Goal: Task Accomplishment & Management: Manage account settings

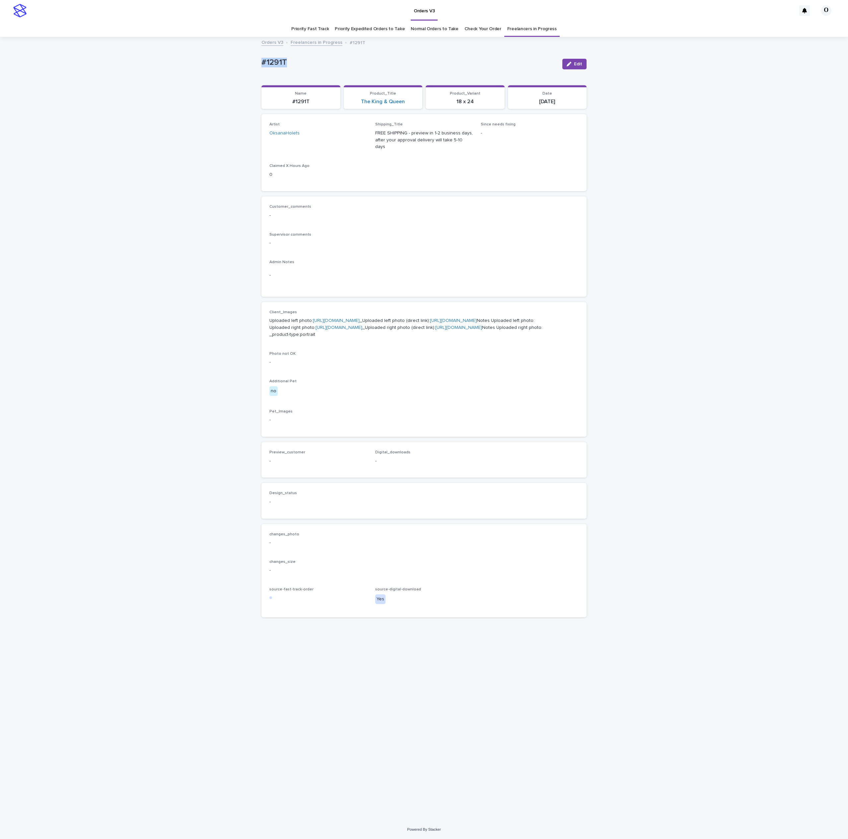
drag, startPoint x: 311, startPoint y: 58, endPoint x: 282, endPoint y: 60, distance: 28.9
click at [249, 59] on div "Loading... Saving… Loading... Saving… #1291T Edit #1291T Edit Sorry, there was …" at bounding box center [424, 429] width 848 height 783
copy p "#1291T"
click at [463, 214] on div "Customer_comments -" at bounding box center [424, 214] width 309 height 20
drag, startPoint x: 449, startPoint y: 222, endPoint x: 451, endPoint y: 219, distance: 3.7
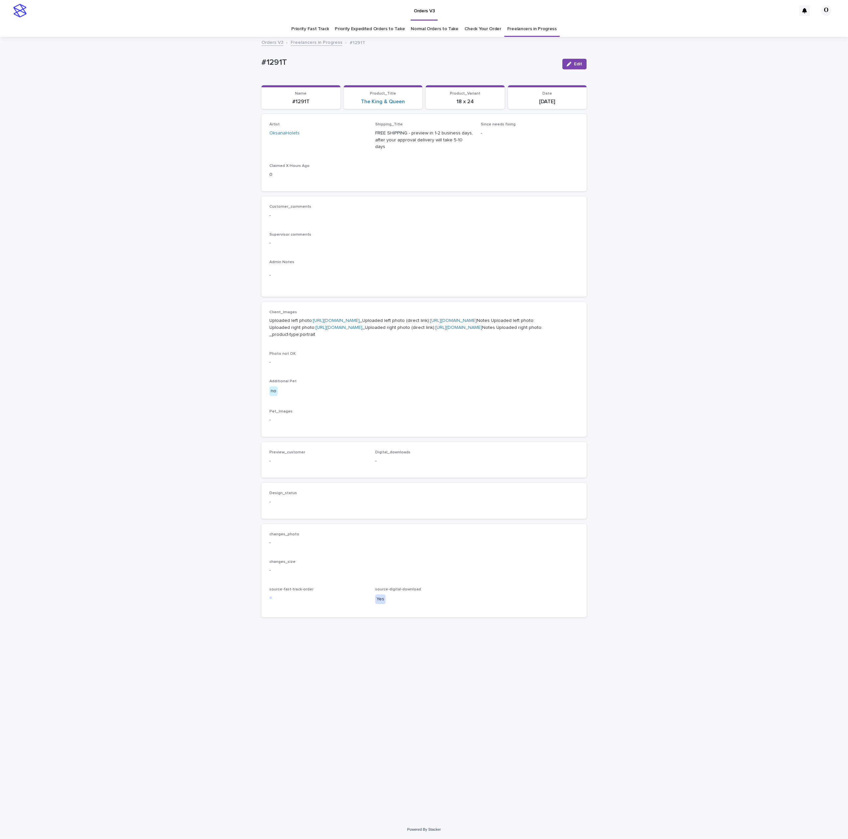
click at [449, 222] on div "Customer_comments - Supervisor comments - Admin Notes -" at bounding box center [424, 246] width 309 height 84
drag, startPoint x: 582, startPoint y: 63, endPoint x: 563, endPoint y: 139, distance: 78.6
click at [581, 63] on span "Edit" at bounding box center [578, 64] width 8 height 5
click at [281, 475] on button "Add" at bounding box center [286, 469] width 32 height 11
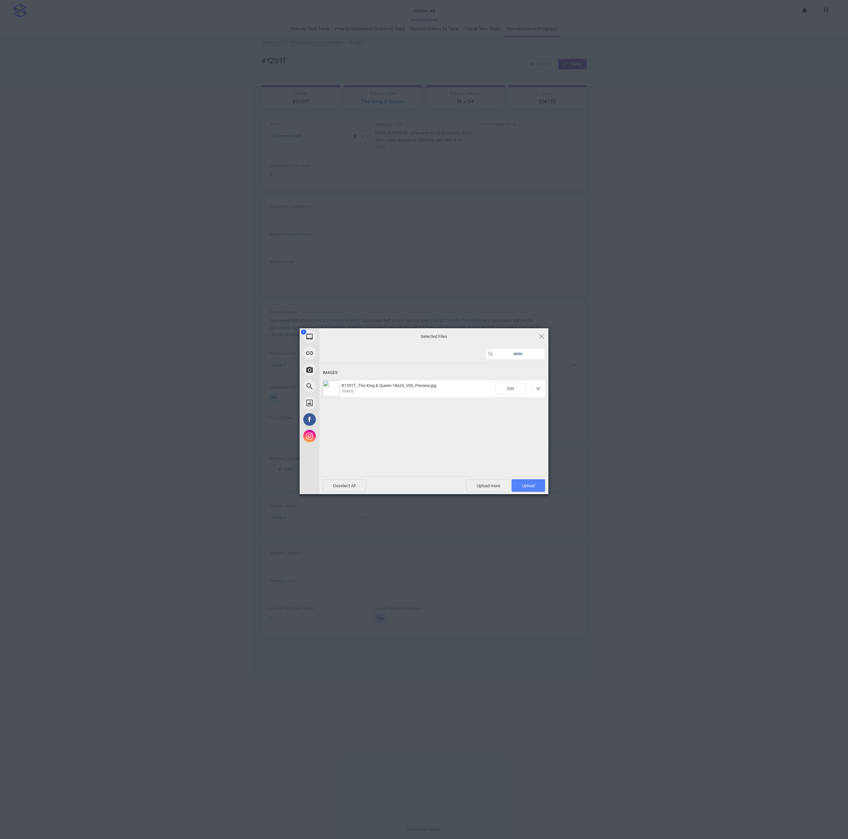
click at [541, 484] on span "Upload 1" at bounding box center [529, 485] width 34 height 13
click at [593, 448] on div "My Device Link (URL) Take Photo Web Search Unsplash Facebook Instagram Uploaded…" at bounding box center [424, 419] width 848 height 839
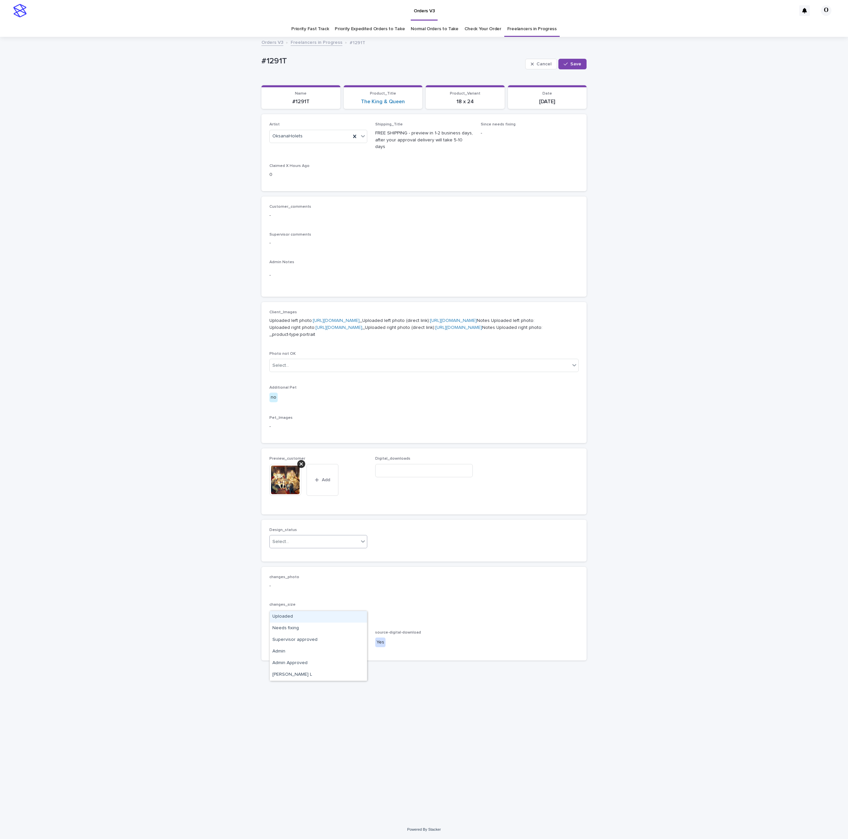
click at [332, 547] on div "Select..." at bounding box center [314, 541] width 89 height 11
click at [292, 613] on div "Uploaded" at bounding box center [318, 617] width 97 height 12
drag, startPoint x: 248, startPoint y: 66, endPoint x: 254, endPoint y: 66, distance: 5.7
click at [245, 67] on div "Loading... Saving… Loading... Saving… #1291T Cancel Save #1291T Cancel Save Sor…" at bounding box center [424, 429] width 848 height 783
copy p "#1291T"
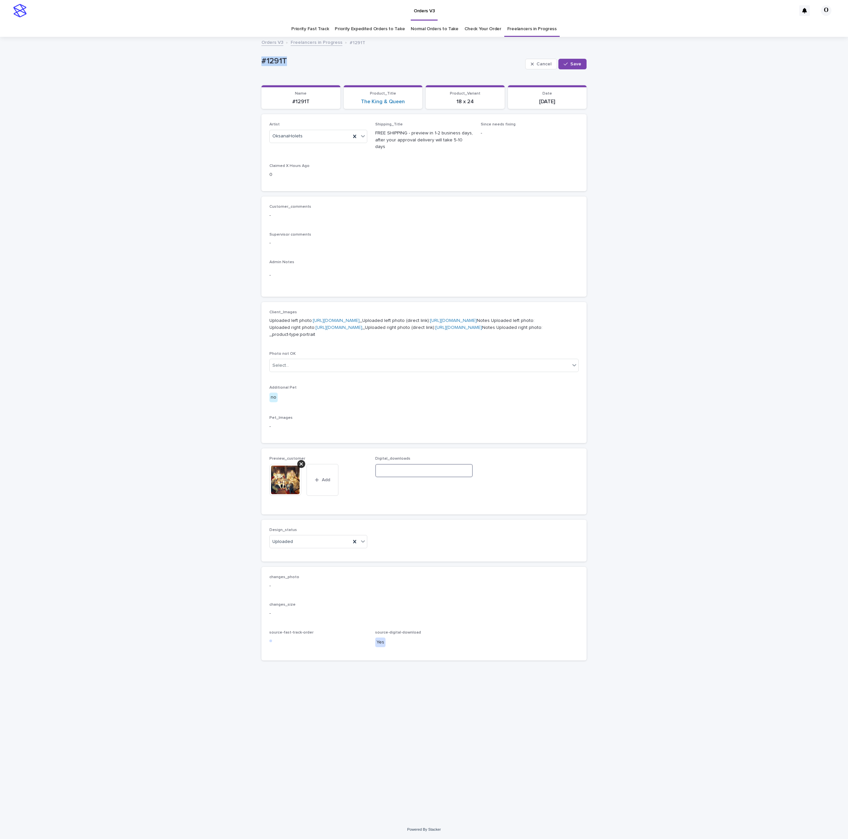
drag, startPoint x: 460, startPoint y: 530, endPoint x: 456, endPoint y: 533, distance: 4.7
click at [459, 477] on input at bounding box center [424, 470] width 98 height 13
paste input "**********"
type input "**********"
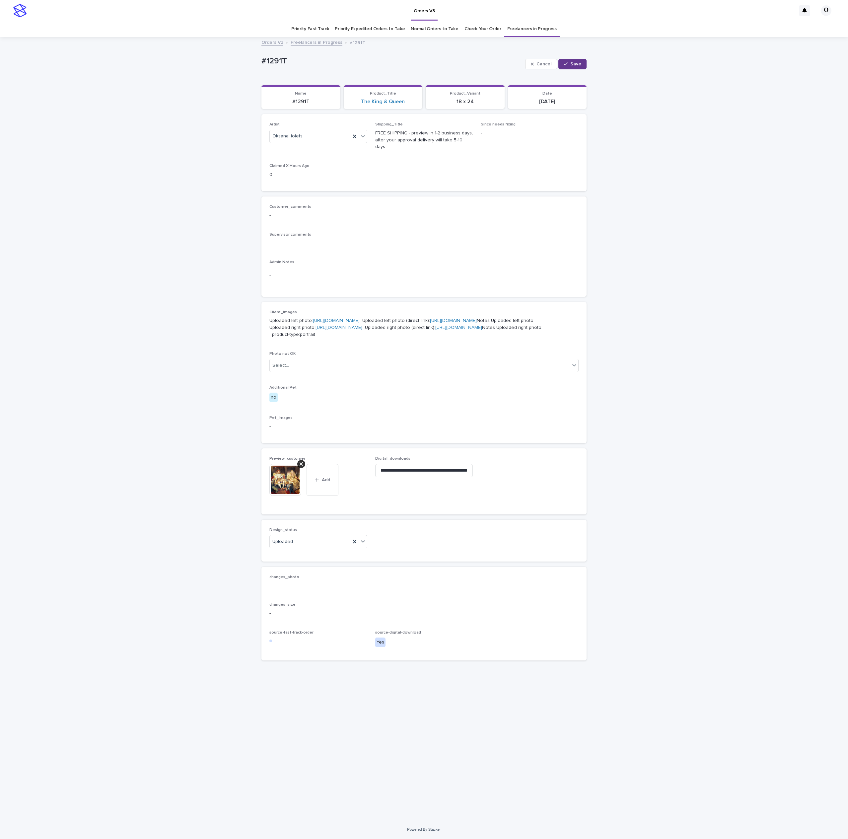
click at [577, 68] on button "Save" at bounding box center [573, 64] width 28 height 11
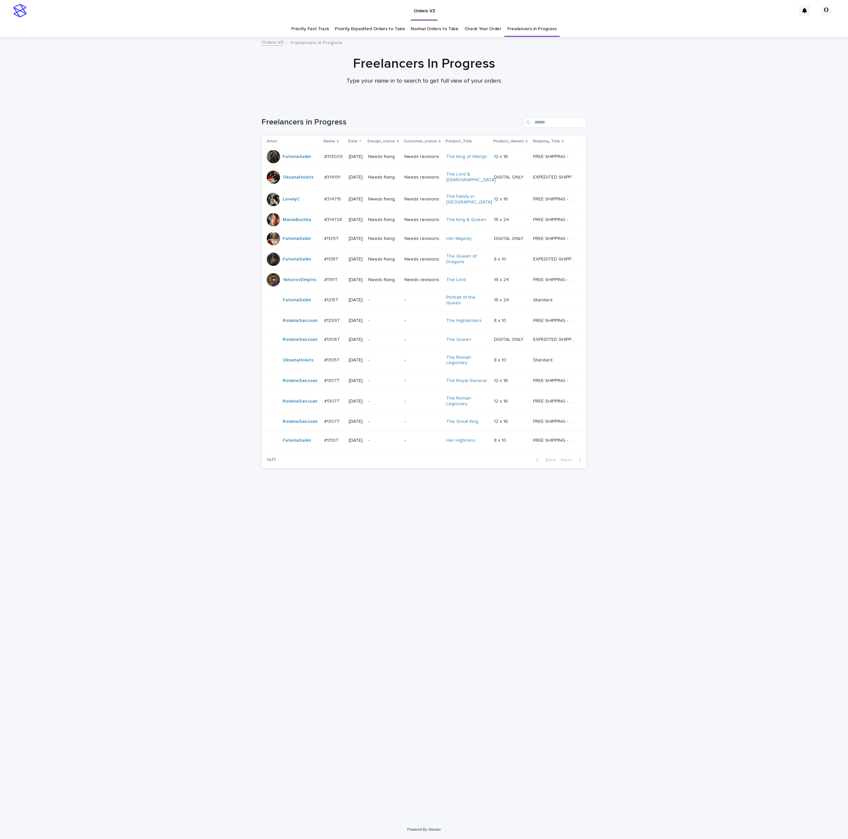
click at [331, 355] on div "#1305T #1305T" at bounding box center [333, 360] width 19 height 11
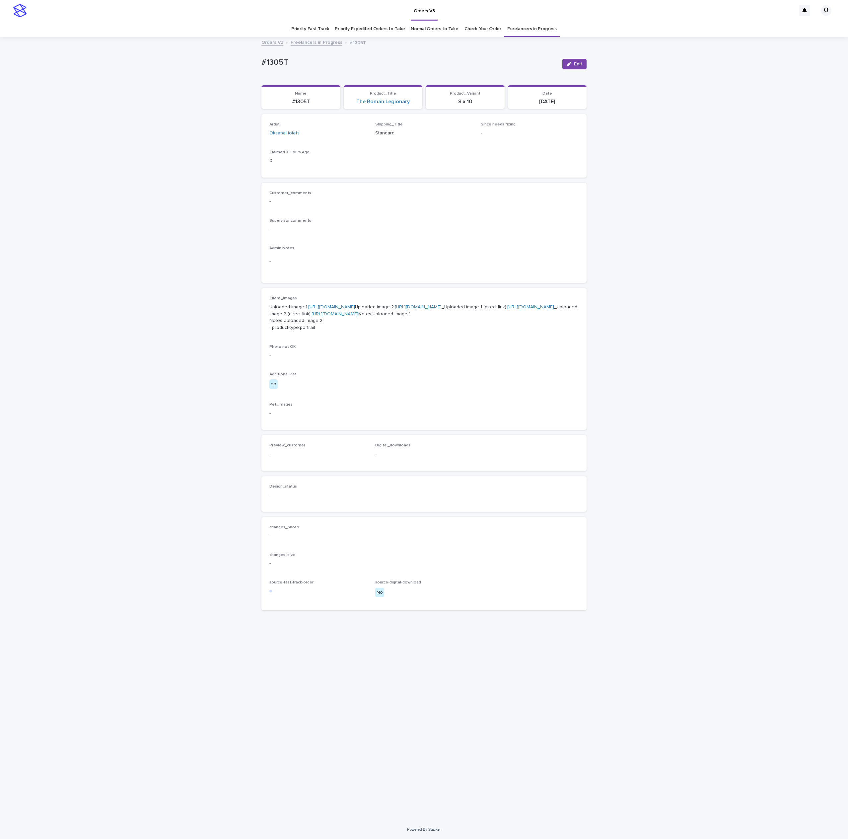
click at [335, 309] on link "[URL][DOMAIN_NAME]" at bounding box center [331, 307] width 47 height 5
click at [448, 211] on div "Customer_comments - Supervisor comments - Admin Notes -" at bounding box center [424, 233] width 309 height 84
click at [313, 309] on link "[URL][DOMAIN_NAME]" at bounding box center [331, 307] width 47 height 5
click at [508, 309] on link "[URL][DOMAIN_NAME]" at bounding box center [531, 307] width 47 height 5
click at [395, 309] on link "[URL][DOMAIN_NAME]" at bounding box center [418, 307] width 47 height 5
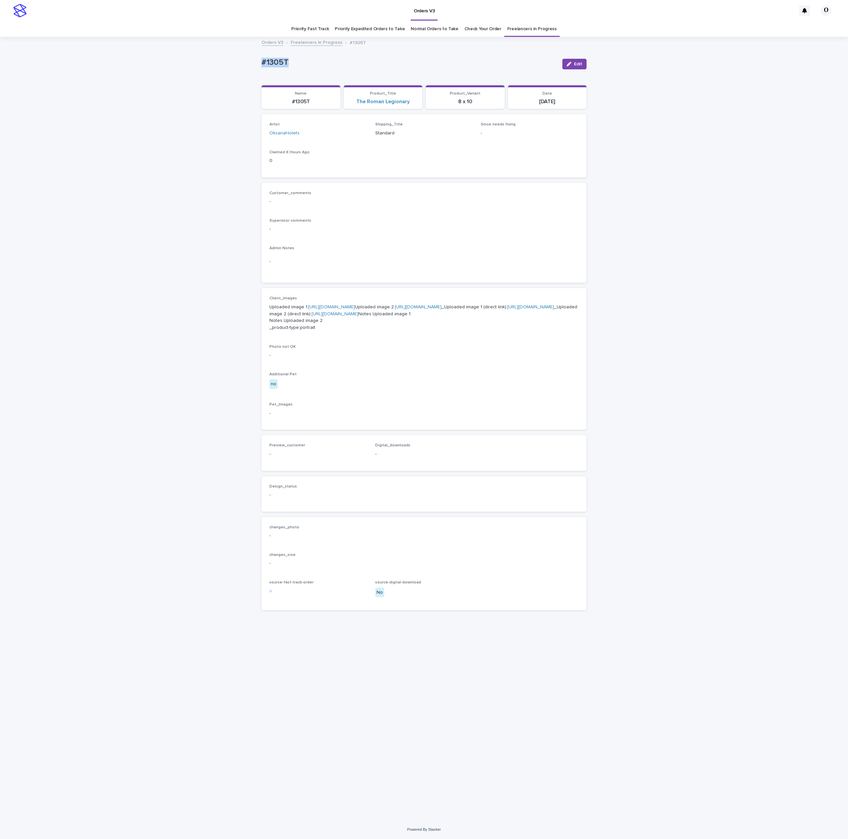
drag, startPoint x: 289, startPoint y: 58, endPoint x: 230, endPoint y: 59, distance: 59.1
click at [229, 59] on div "Loading... Saving… Loading... Saving… #1305T Edit #1305T Edit Sorry, there was …" at bounding box center [424, 429] width 848 height 783
drag, startPoint x: 259, startPoint y: 59, endPoint x: 264, endPoint y: 59, distance: 4.7
copy p "#1305T"
click at [582, 62] on button "Edit" at bounding box center [575, 64] width 24 height 11
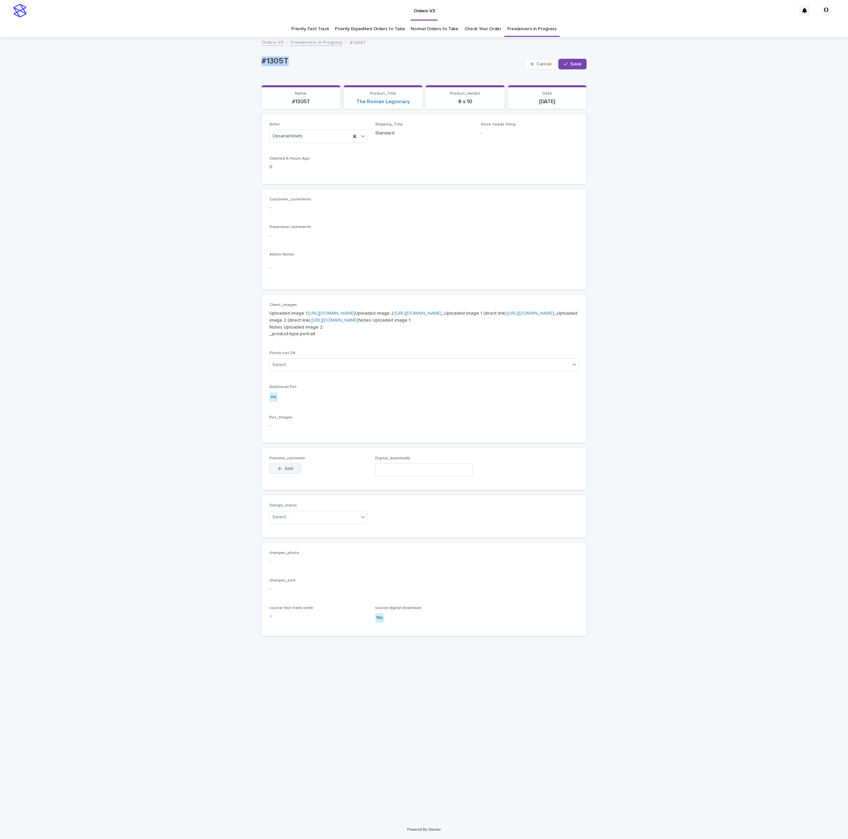
click at [283, 474] on button "Add" at bounding box center [286, 468] width 32 height 11
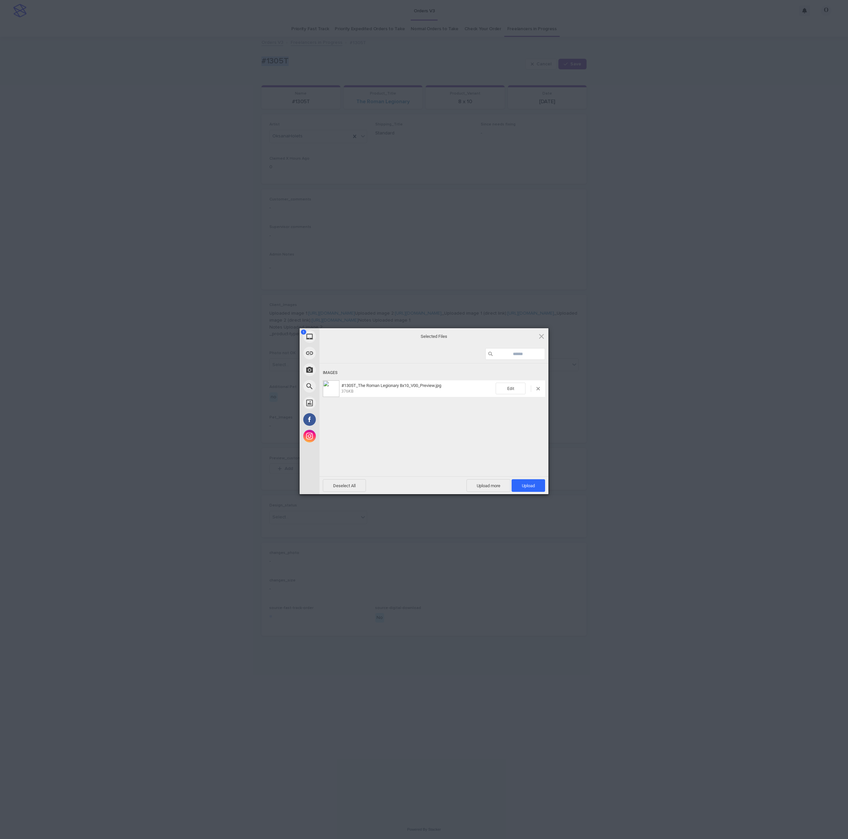
drag, startPoint x: 530, startPoint y: 482, endPoint x: 617, endPoint y: 402, distance: 118.2
click at [530, 483] on span "Upload 1" at bounding box center [529, 485] width 34 height 13
click at [618, 400] on div "My Device Link (URL) Take Photo Web Search Unsplash Facebook Instagram Uploaded…" at bounding box center [424, 419] width 848 height 839
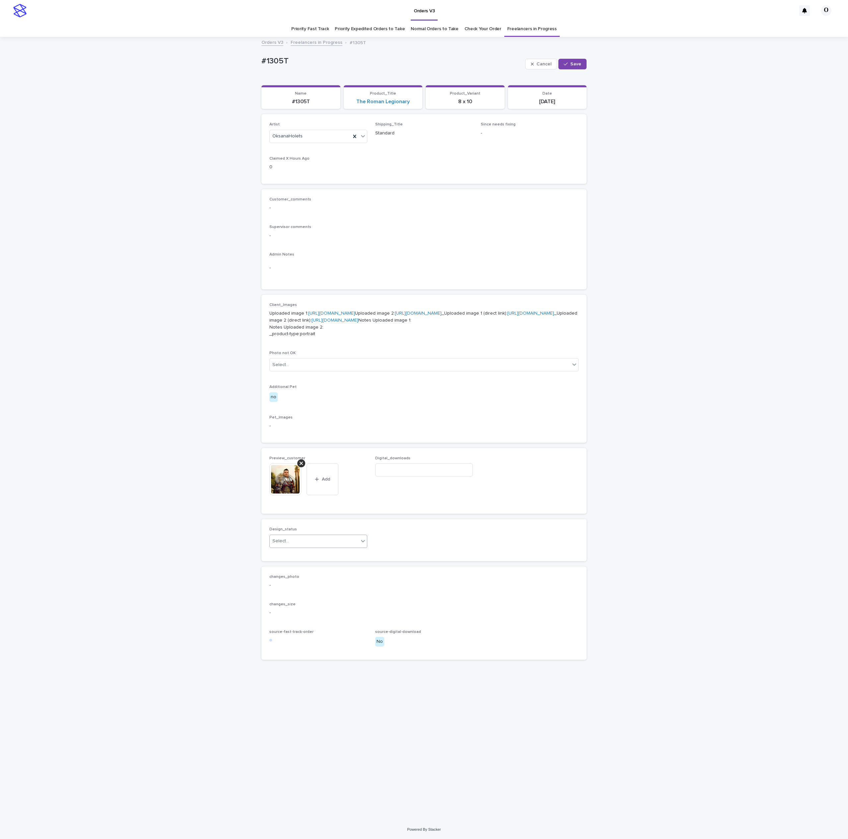
click at [322, 547] on div "Select..." at bounding box center [314, 541] width 89 height 11
click at [317, 618] on div "Uploaded" at bounding box center [318, 617] width 97 height 12
click at [581, 61] on button "Save" at bounding box center [573, 64] width 28 height 11
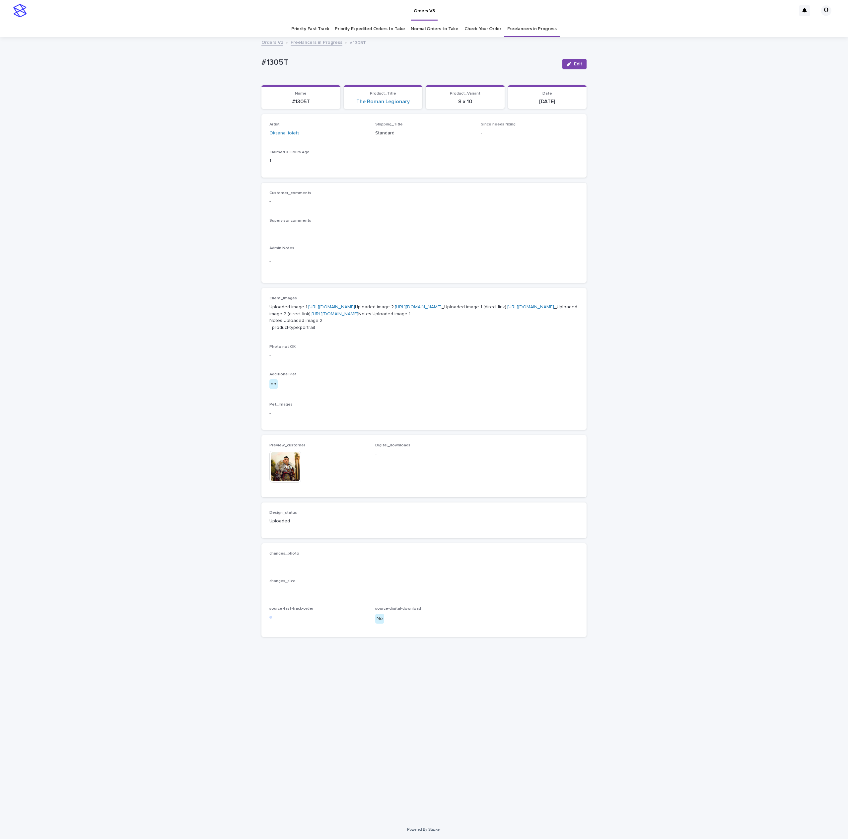
click at [528, 31] on link "Freelancers in Progress" at bounding box center [532, 29] width 49 height 16
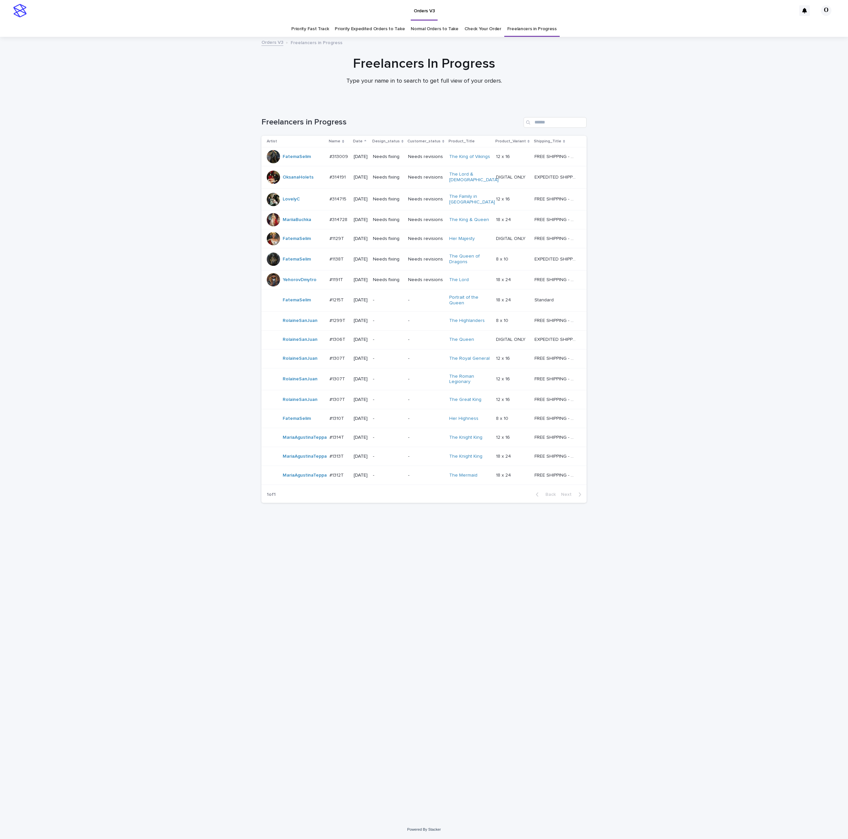
click at [336, 177] on p "#314191" at bounding box center [339, 176] width 18 height 7
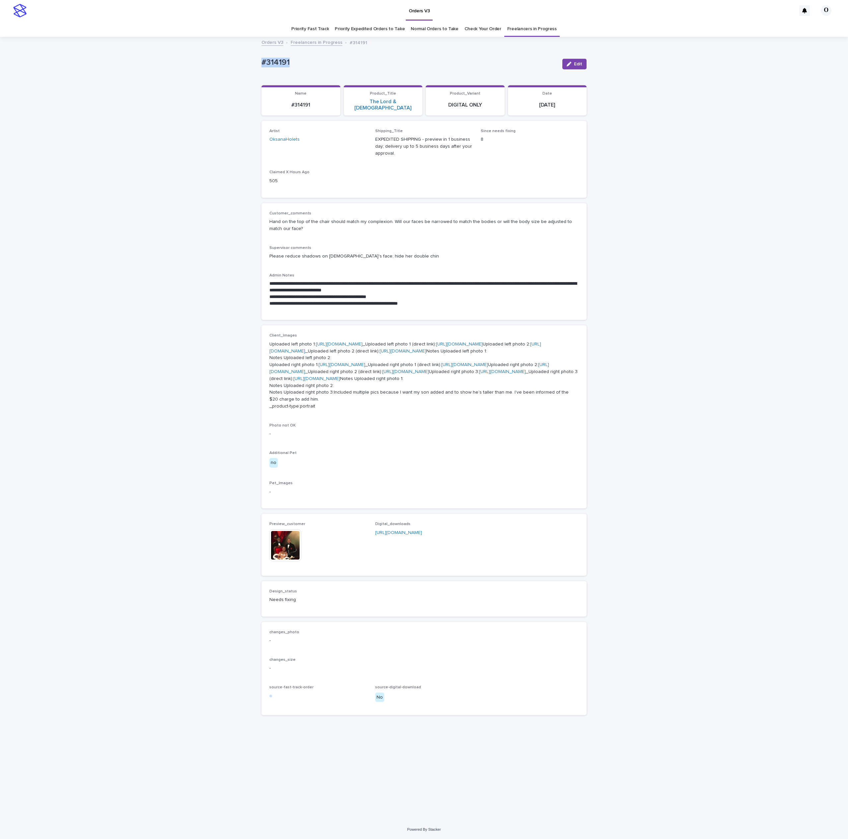
drag, startPoint x: 295, startPoint y: 67, endPoint x: 240, endPoint y: 61, distance: 55.1
click at [238, 61] on div "**********" at bounding box center [424, 429] width 848 height 783
copy p "#314191"
click at [277, 561] on img at bounding box center [286, 545] width 32 height 32
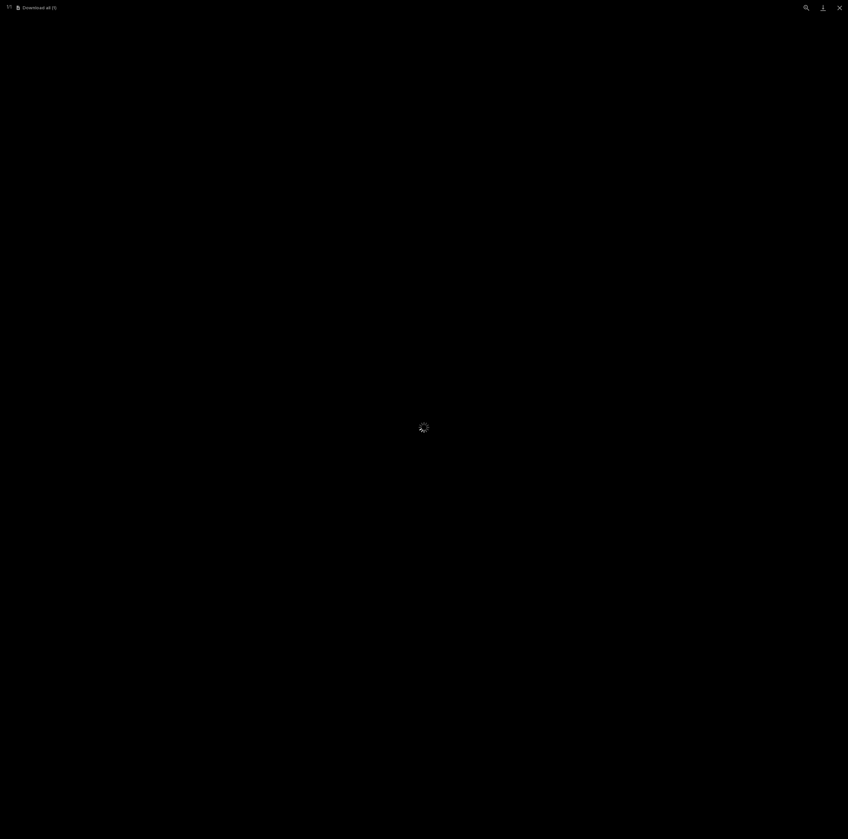
click at [668, 349] on div at bounding box center [424, 428] width 848 height 824
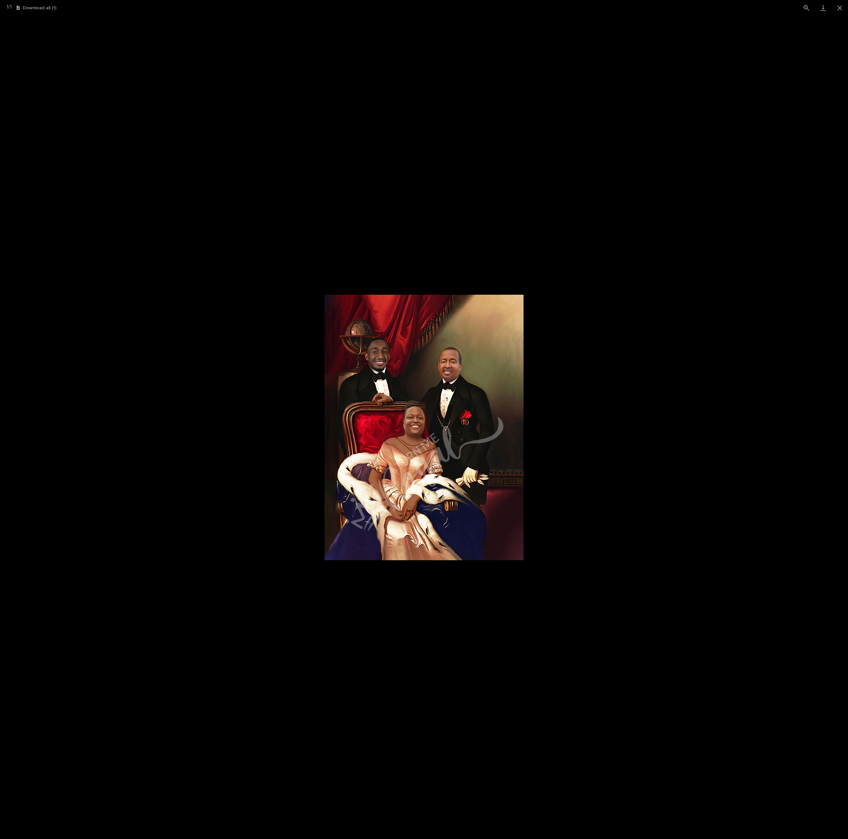
click at [677, 339] on picture at bounding box center [424, 428] width 848 height 824
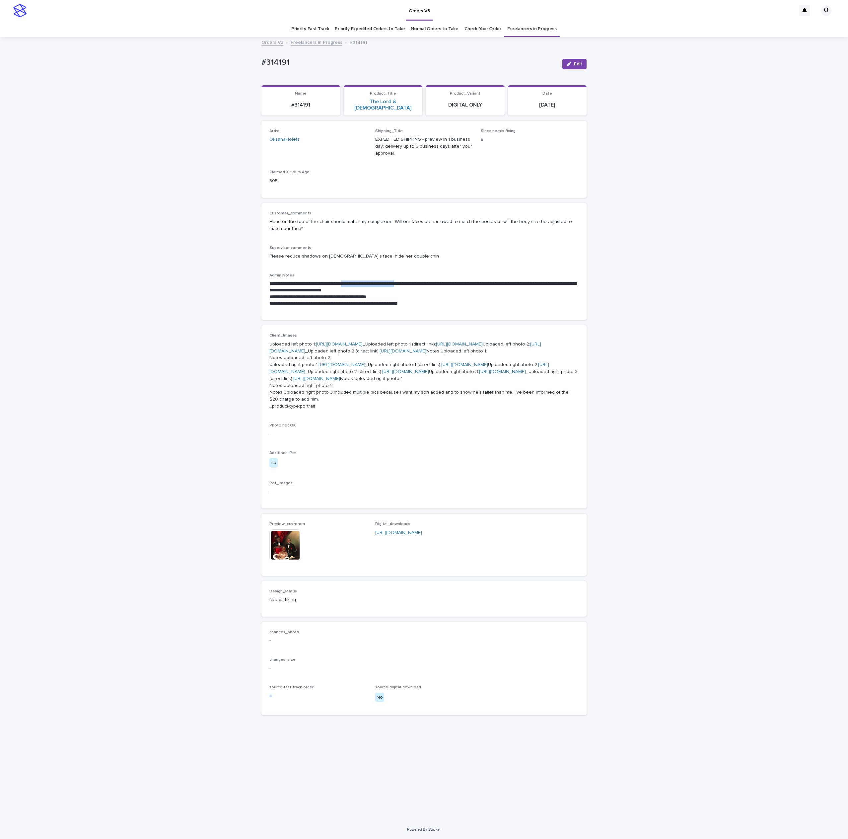
drag, startPoint x: 417, startPoint y: 279, endPoint x: 356, endPoint y: 277, distance: 61.1
click at [356, 280] on p "**********" at bounding box center [424, 286] width 309 height 13
click at [388, 284] on p "**********" at bounding box center [424, 286] width 309 height 13
drag, startPoint x: 288, startPoint y: 58, endPoint x: 229, endPoint y: 60, distance: 59.4
click at [228, 59] on div "**********" at bounding box center [424, 429] width 848 height 783
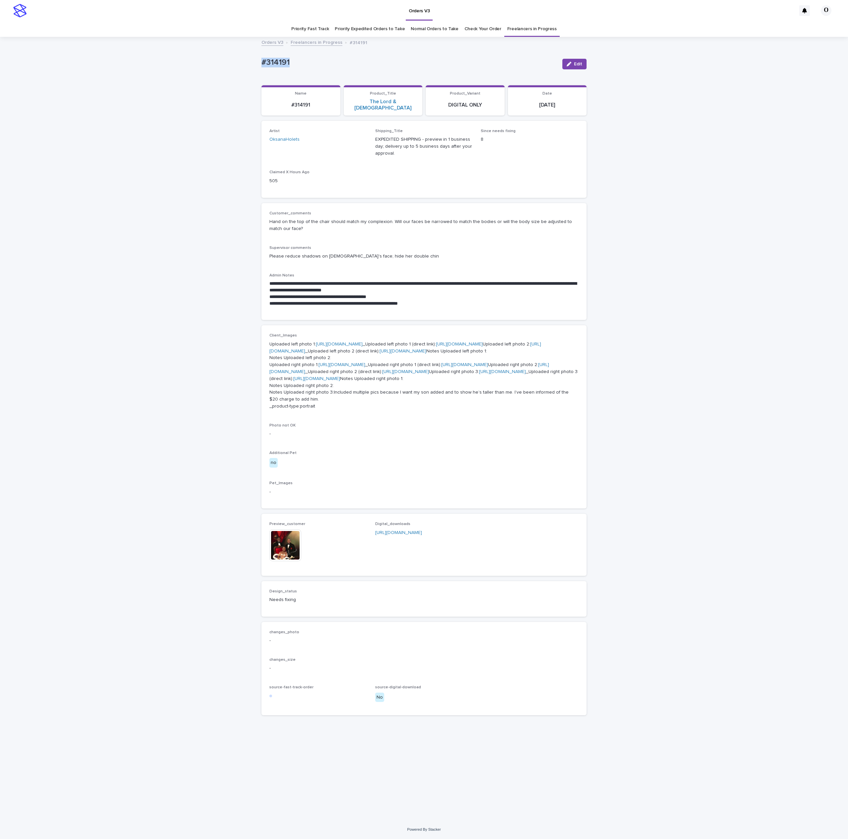
drag, startPoint x: 253, startPoint y: 58, endPoint x: 259, endPoint y: 59, distance: 6.3
copy p "#314191"
click at [402, 501] on div "Client_Images Uploaded left photo 1: [URL][DOMAIN_NAME] _Uploaded left photo 1 …" at bounding box center [424, 416] width 309 height 167
drag, startPoint x: 392, startPoint y: 617, endPoint x: 391, endPoint y: 592, distance: 25.2
click at [392, 501] on div "Client_Images Uploaded left photo 1: [URL][DOMAIN_NAME] _Uploaded left photo 1 …" at bounding box center [424, 416] width 309 height 167
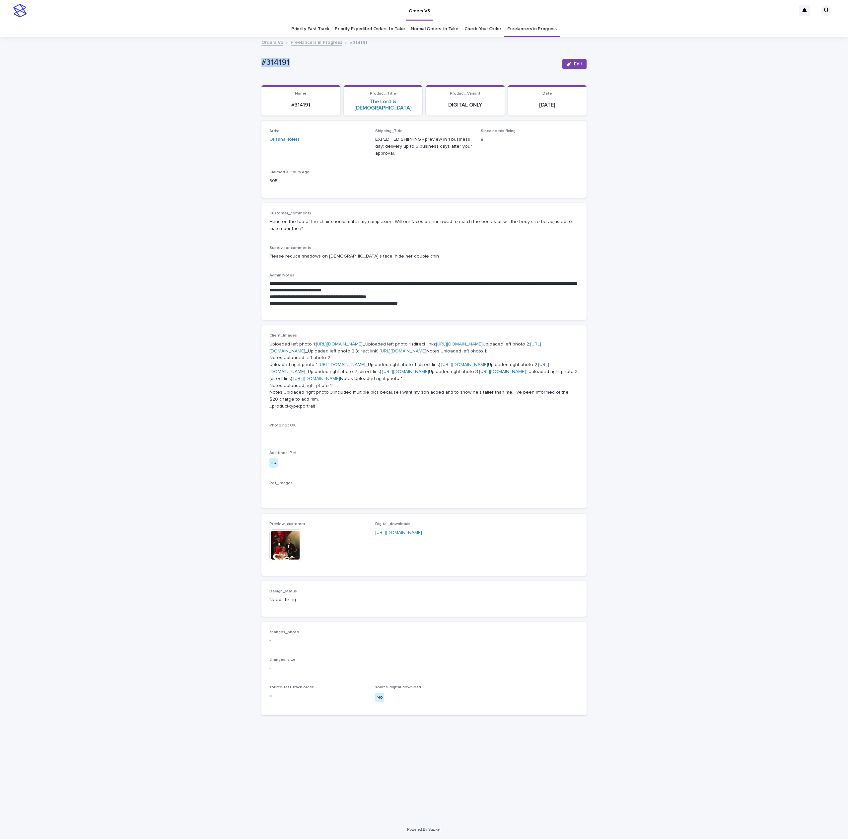
drag, startPoint x: 296, startPoint y: 62, endPoint x: 246, endPoint y: 62, distance: 50.5
click at [246, 62] on div "**********" at bounding box center [424, 429] width 848 height 783
copy p "#314191"
click at [364, 67] on p "#314191" at bounding box center [410, 63] width 296 height 10
click at [568, 66] on button "Edit" at bounding box center [575, 64] width 24 height 11
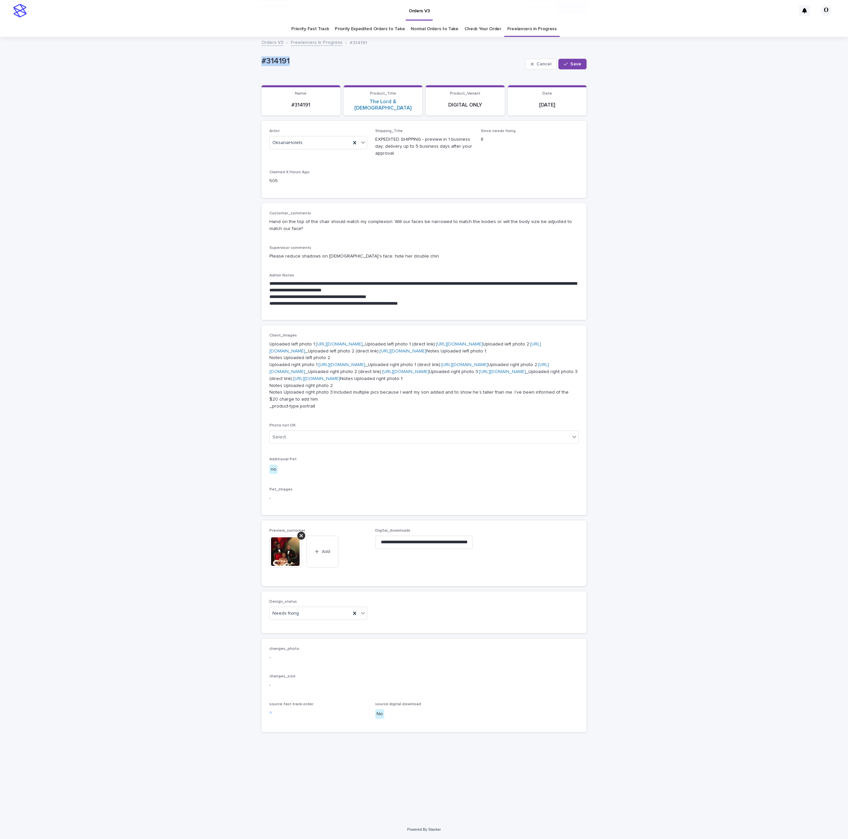
scroll to position [110, 0]
click at [289, 619] on div "Needs fixing" at bounding box center [310, 613] width 81 height 11
click at [294, 677] on div "Uploaded" at bounding box center [313, 676] width 97 height 12
click at [300, 538] on icon at bounding box center [301, 535] width 3 height 5
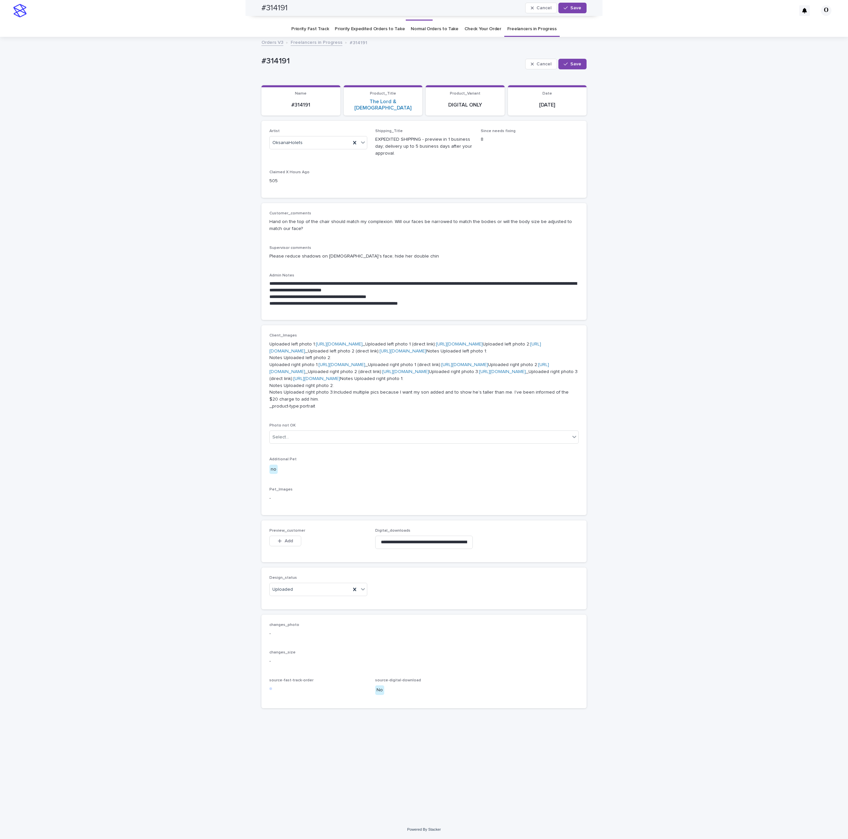
scroll to position [86, 0]
click at [285, 543] on span "Add" at bounding box center [289, 541] width 8 height 5
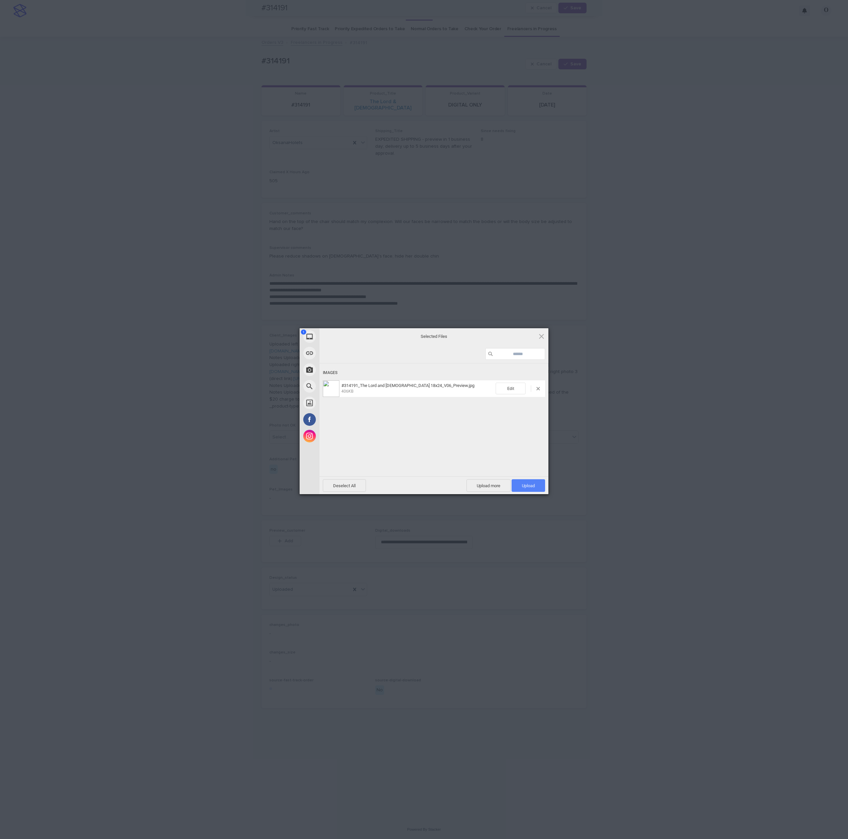
click at [530, 484] on span "Upload 1" at bounding box center [528, 485] width 13 height 5
click at [571, 456] on div "My Device Link (URL) Take Photo Web Search Unsplash Facebook Instagram Uploaded…" at bounding box center [424, 419] width 848 height 839
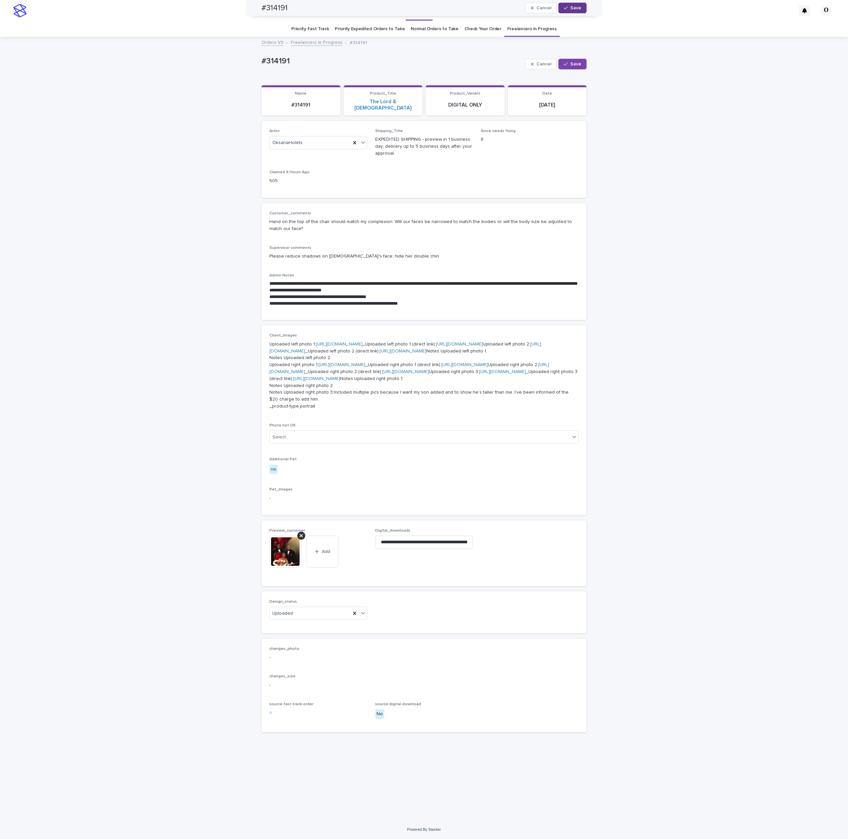
click at [574, 5] on button "Save" at bounding box center [573, 8] width 28 height 11
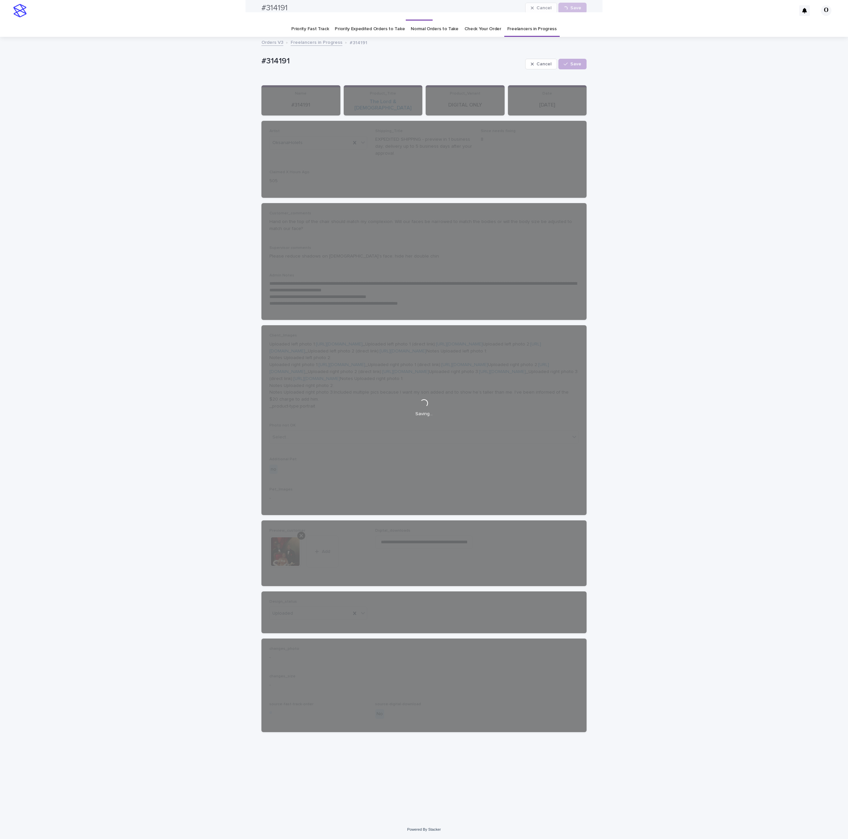
scroll to position [0, 0]
drag, startPoint x: 262, startPoint y: 50, endPoint x: 225, endPoint y: 52, distance: 37.6
click at [224, 53] on div "**********" at bounding box center [424, 429] width 848 height 783
copy p "#314191"
